Goal: Navigation & Orientation: Find specific page/section

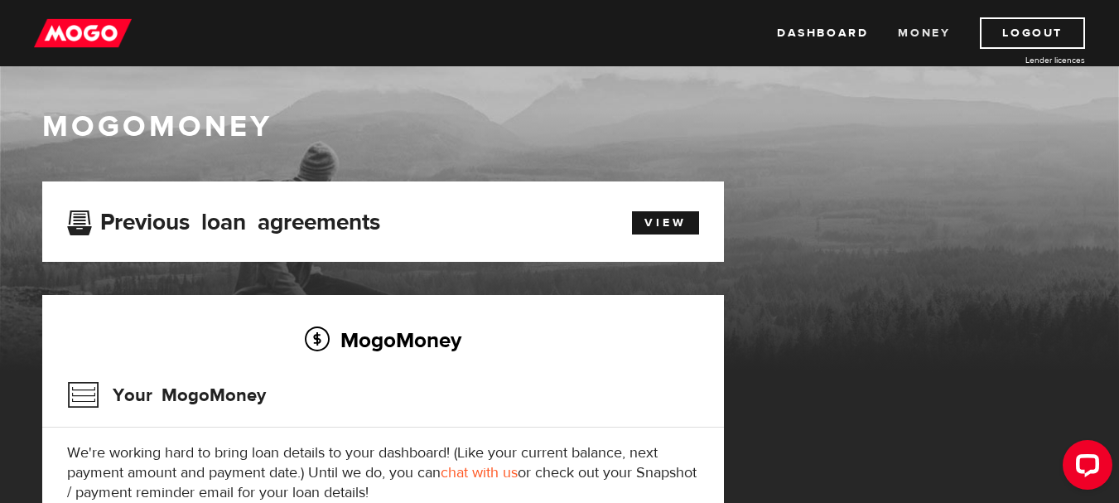
click at [936, 37] on link "Money" at bounding box center [924, 32] width 52 height 31
click at [928, 40] on link "Money" at bounding box center [924, 32] width 52 height 31
click at [808, 36] on link "Dashboard" at bounding box center [822, 32] width 91 height 31
